Goal: Information Seeking & Learning: Learn about a topic

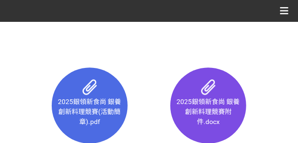
scroll to position [635, 0]
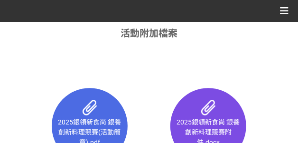
click at [282, 13] on icon at bounding box center [284, 11] width 9 height 14
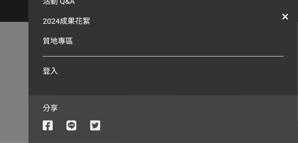
scroll to position [0, 0]
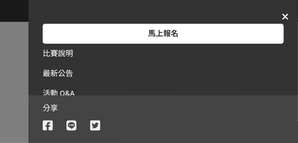
click at [57, 71] on span "最新公告" at bounding box center [58, 73] width 30 height 9
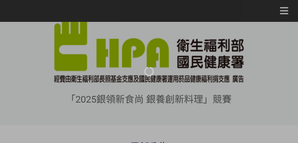
scroll to position [166, 0]
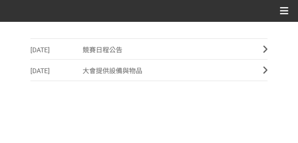
scroll to position [142, 0]
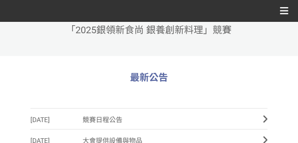
scroll to position [261, 0]
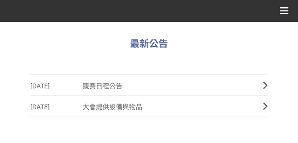
click at [254, 87] on link "2025-07-09 競賽日程公告" at bounding box center [148, 85] width 237 height 21
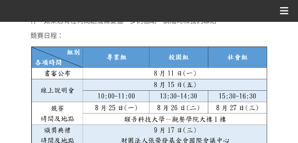
scroll to position [403, 0]
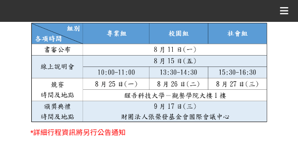
click at [126, 49] on img at bounding box center [148, 72] width 237 height 101
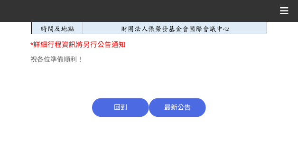
scroll to position [558, 0]
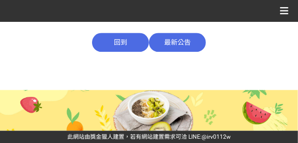
click at [122, 44] on span "回到" at bounding box center [120, 42] width 57 height 19
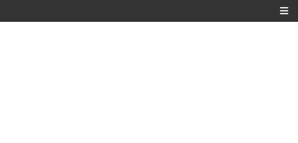
scroll to position [356, 0]
